Goal: Task Accomplishment & Management: Manage account settings

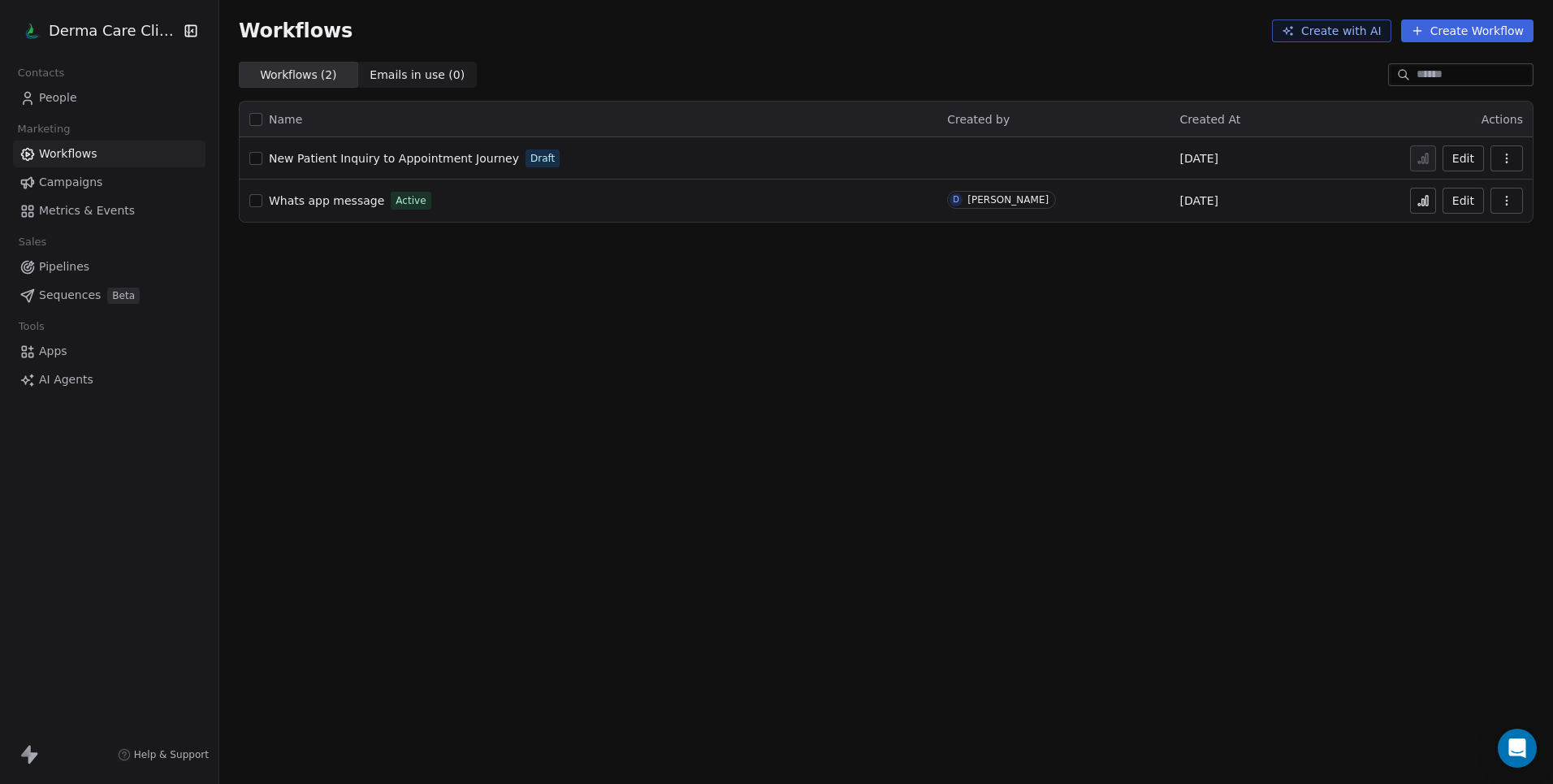
click at [1345, 308] on div "Workflows Create with AI Create Workflow Workflows ( 2 ) Workflows ( 2 ) Emails…" at bounding box center [886, 392] width 1334 height 784
click at [77, 98] on link "People" at bounding box center [109, 98] width 192 height 27
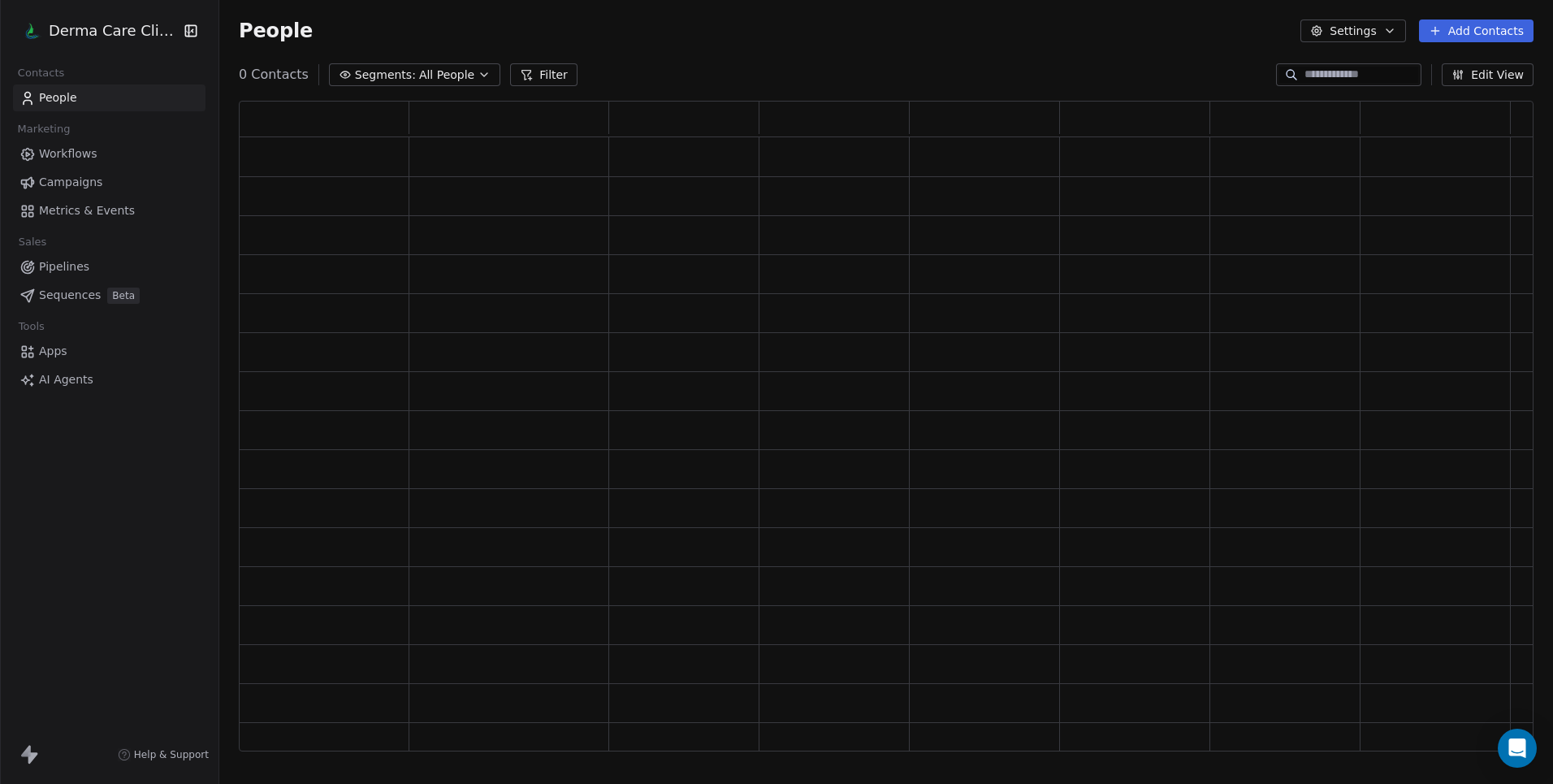
scroll to position [639, 1283]
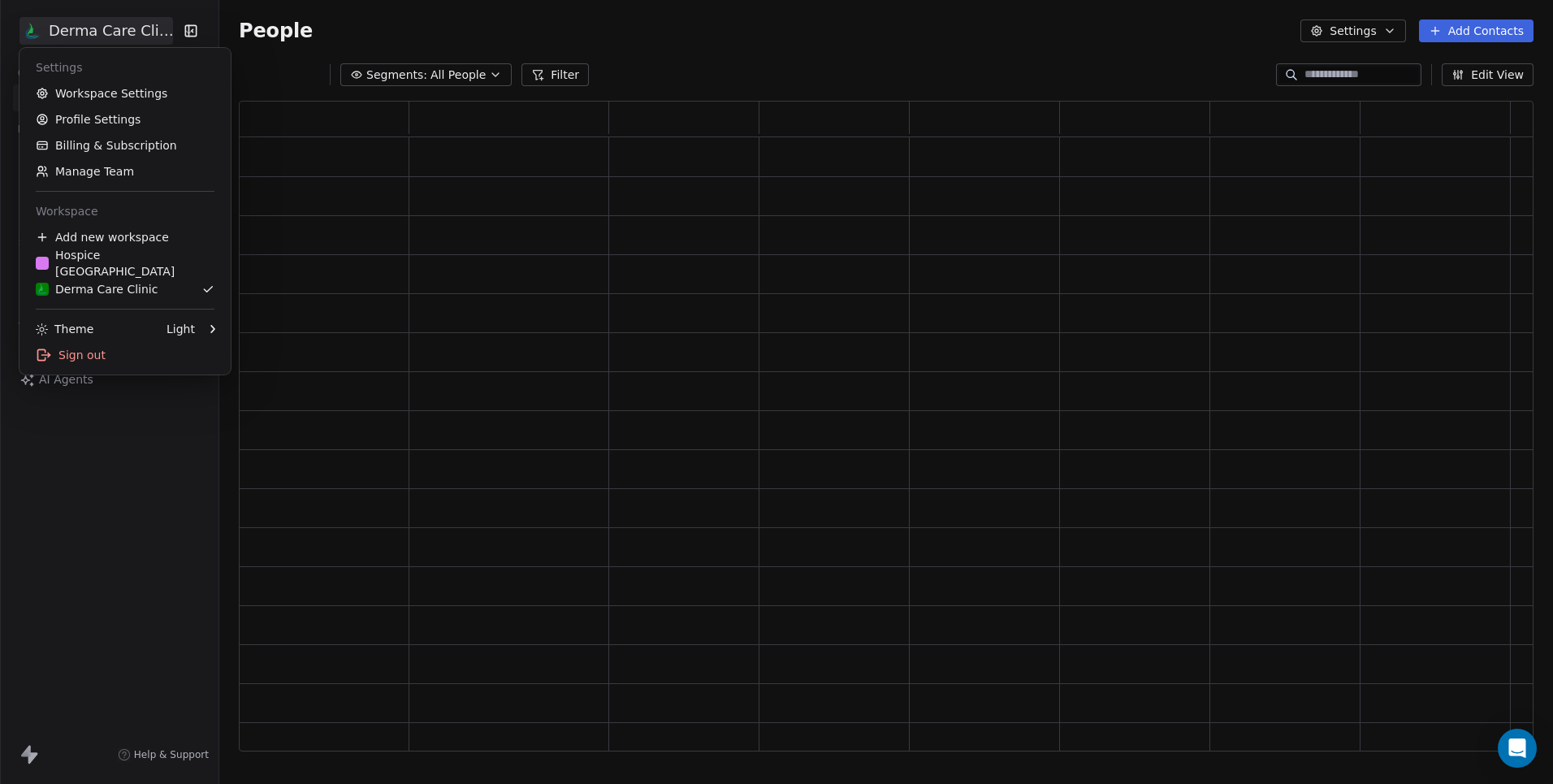
click at [113, 31] on html "Derma Care Clinic Contacts People Marketing Workflows Campaigns Metrics & Event…" at bounding box center [776, 392] width 1553 height 784
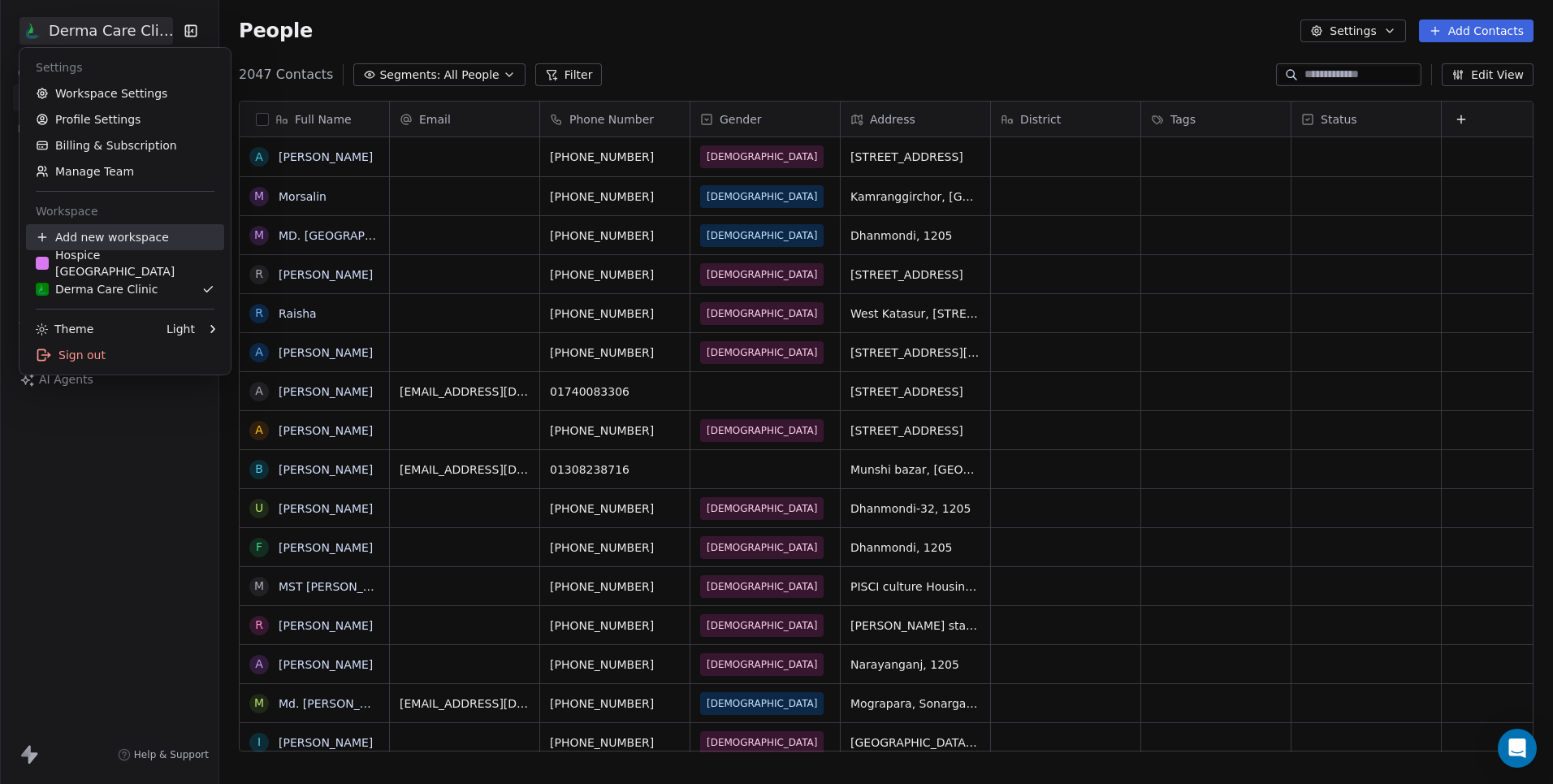
scroll to position [678, 1322]
click at [113, 258] on div "Hospice [GEOGRAPHIC_DATA]" at bounding box center [125, 263] width 179 height 32
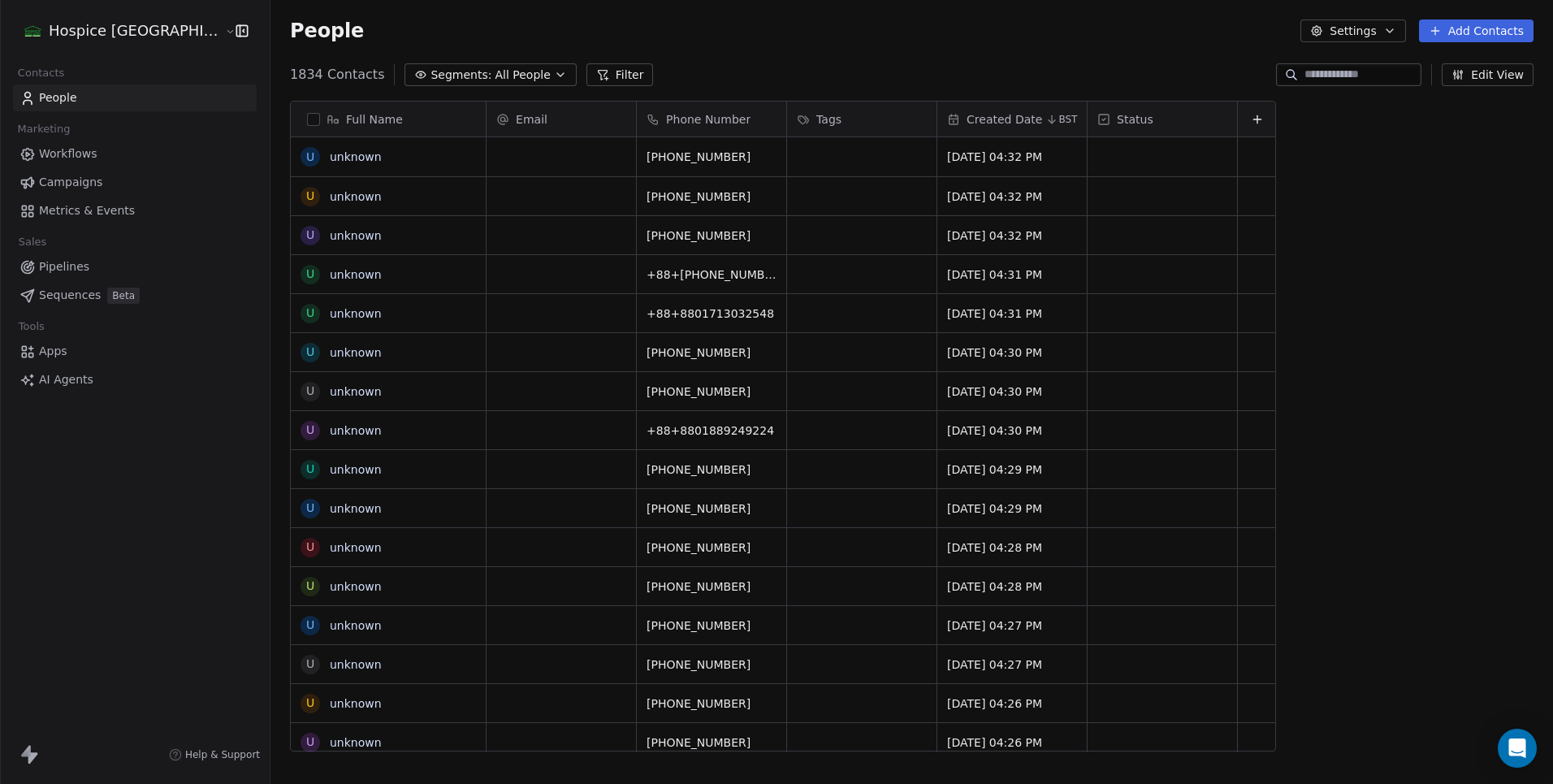
scroll to position [678, 1322]
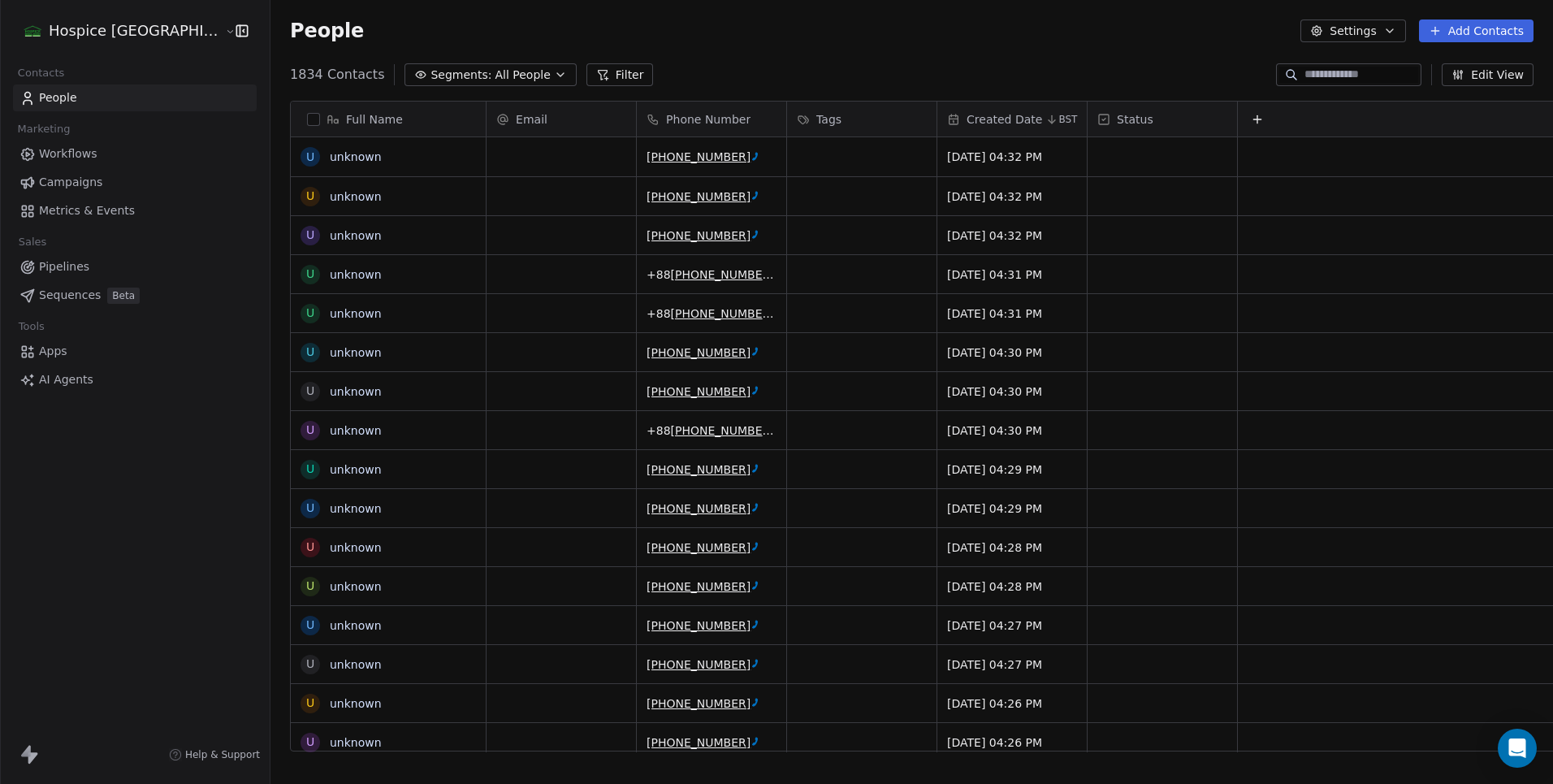
click at [69, 154] on span "Workflows" at bounding box center [68, 154] width 59 height 17
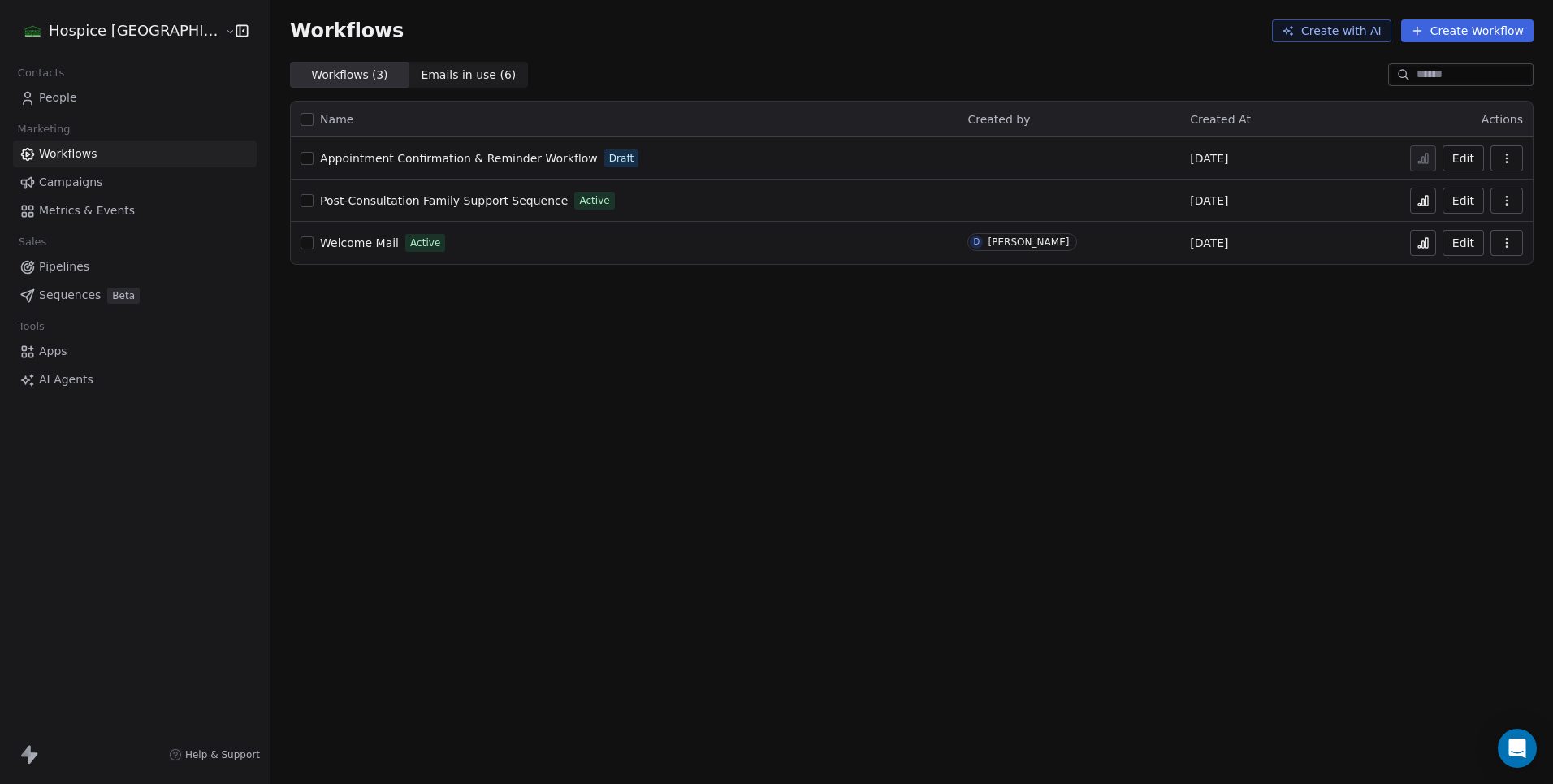
click at [499, 206] on span "Post-Consultation Family Support Sequence" at bounding box center [443, 200] width 247 height 13
click at [1277, 247] on div "[DATE]" at bounding box center [1291, 241] width 203 height 20
click at [1102, 246] on div "D dr.shahinur kabir" at bounding box center [1068, 239] width 203 height 16
click at [1467, 242] on button "Edit" at bounding box center [1463, 242] width 42 height 26
click at [1421, 240] on icon at bounding box center [1423, 242] width 13 height 13
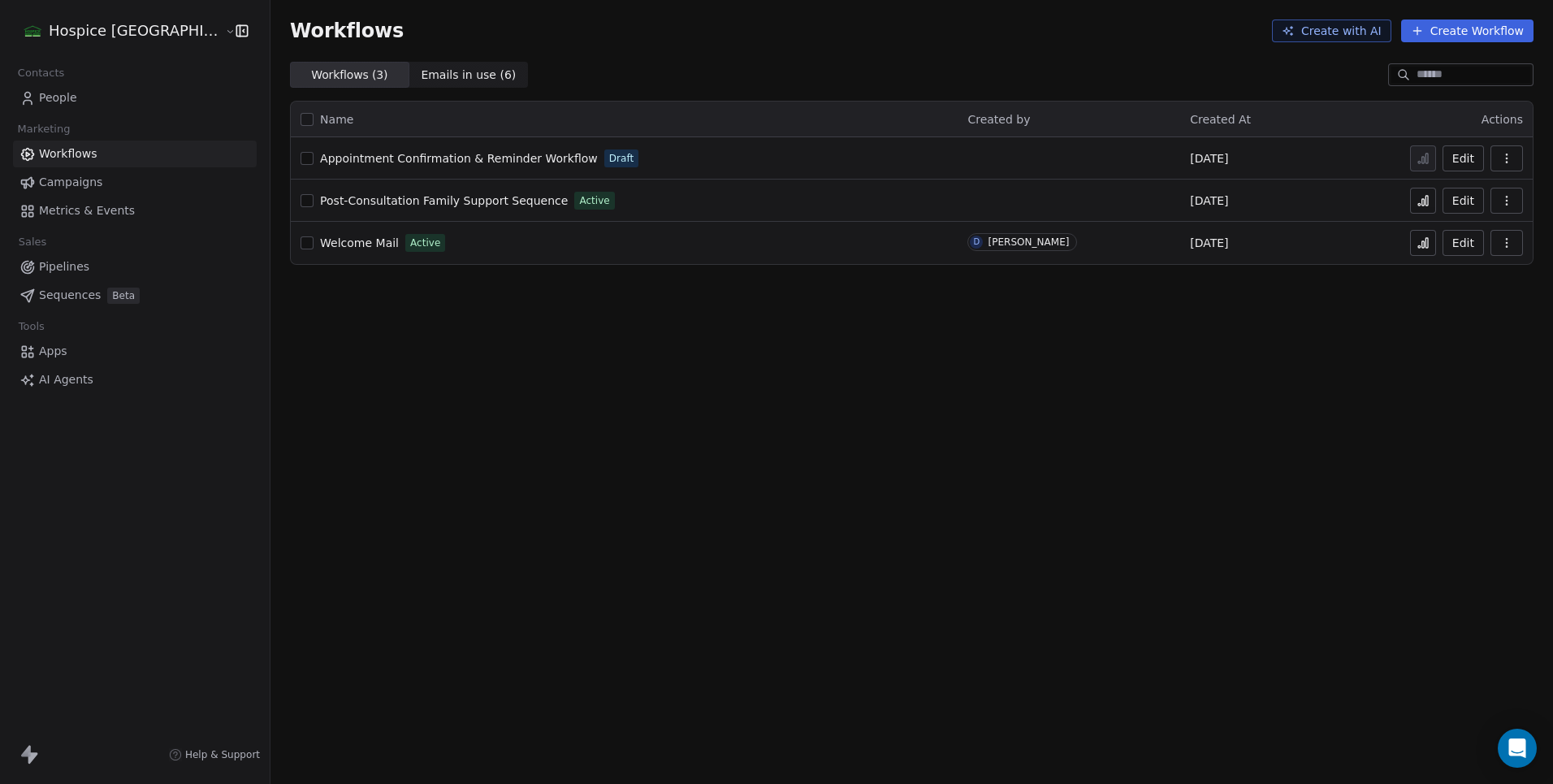
click at [1510, 247] on icon "button" at bounding box center [1506, 242] width 13 height 13
click at [1464, 282] on span "Analytics" at bounding box center [1464, 281] width 52 height 16
